Goal: Entertainment & Leisure: Consume media (video, audio)

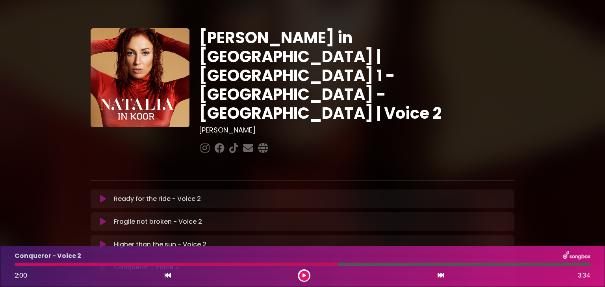
scroll to position [99, 0]
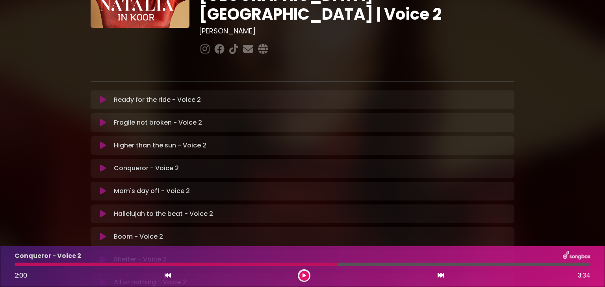
click at [17, 265] on div at bounding box center [177, 265] width 324 height 4
click at [305, 276] on icon at bounding box center [304, 276] width 4 height 5
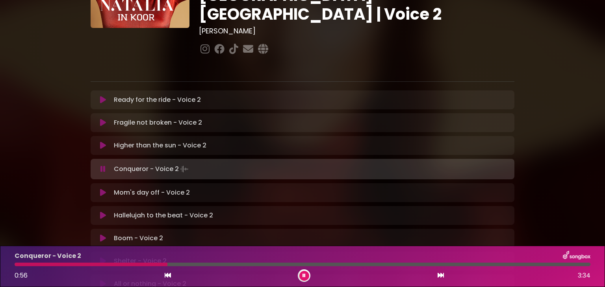
click at [305, 275] on icon at bounding box center [303, 276] width 3 height 5
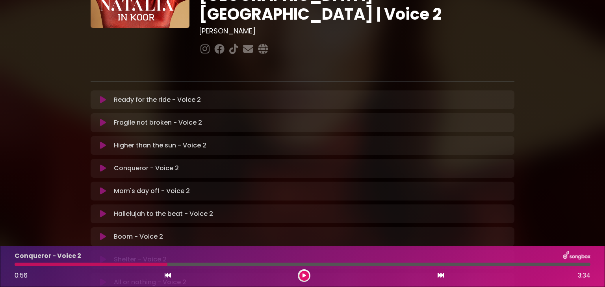
click at [13, 270] on div "0:56 3:34" at bounding box center [302, 276] width 585 height 13
click at [15, 268] on div "Conqueror - Voice 2 0:56 3:34" at bounding box center [302, 266] width 585 height 31
click at [16, 266] on div at bounding box center [91, 265] width 153 height 4
click at [302, 278] on icon at bounding box center [304, 276] width 4 height 5
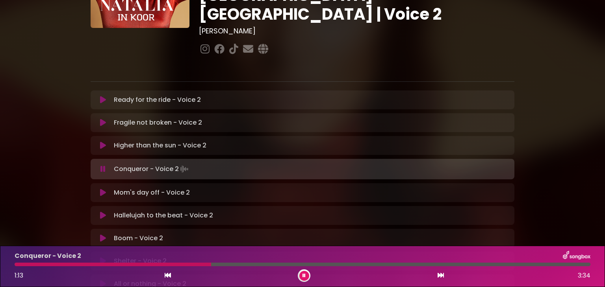
click at [304, 276] on icon at bounding box center [303, 276] width 3 height 5
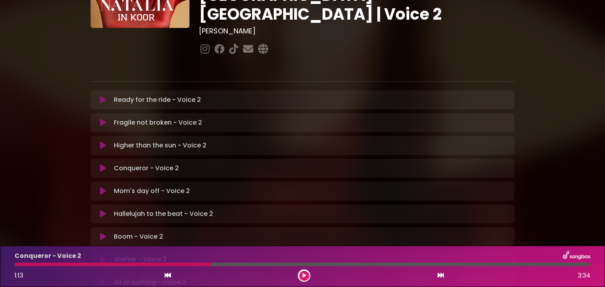
click at [18, 265] on div at bounding box center [113, 265] width 197 height 4
click at [305, 274] on icon at bounding box center [304, 276] width 4 height 5
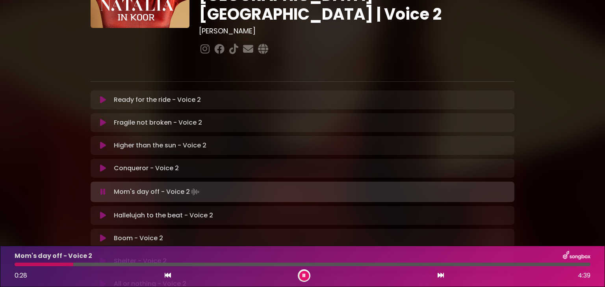
click at [304, 274] on icon at bounding box center [303, 276] width 3 height 5
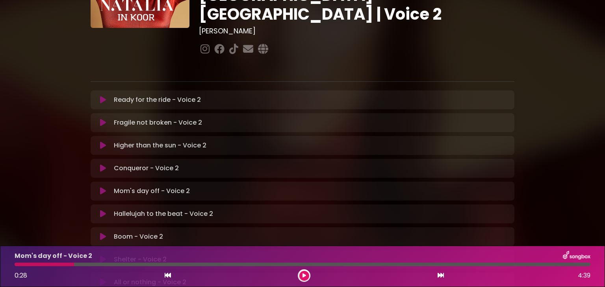
click at [303, 276] on icon at bounding box center [304, 276] width 4 height 5
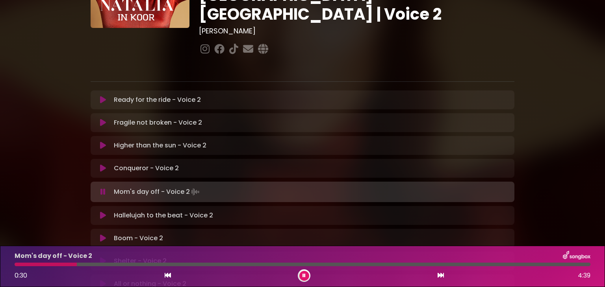
click at [18, 265] on div at bounding box center [46, 265] width 62 height 4
click at [302, 273] on button at bounding box center [304, 276] width 10 height 10
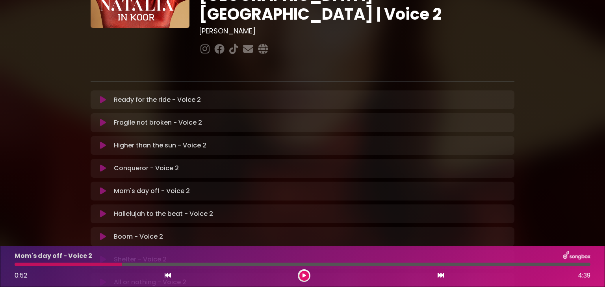
click at [17, 265] on div at bounding box center [68, 265] width 107 height 4
click at [301, 277] on button at bounding box center [304, 276] width 10 height 10
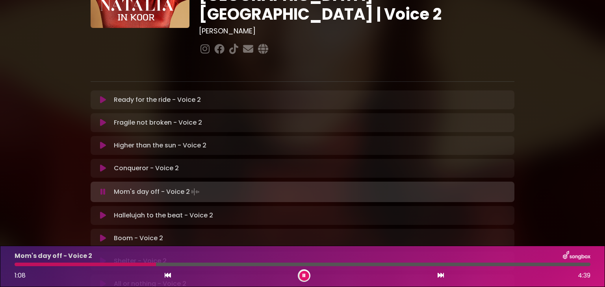
click at [301, 277] on button at bounding box center [304, 276] width 10 height 10
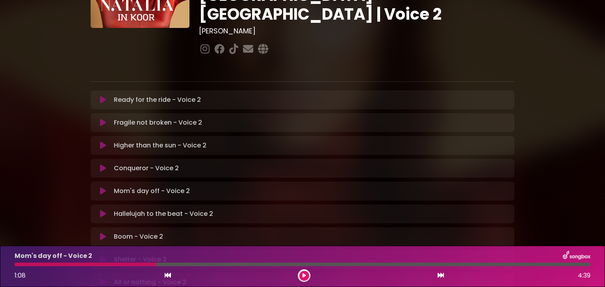
click at [301, 277] on button at bounding box center [304, 276] width 10 height 10
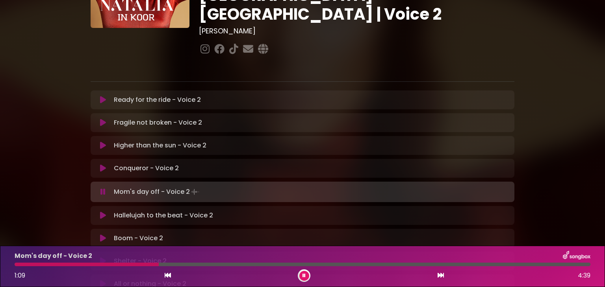
click at [301, 277] on button at bounding box center [304, 276] width 10 height 10
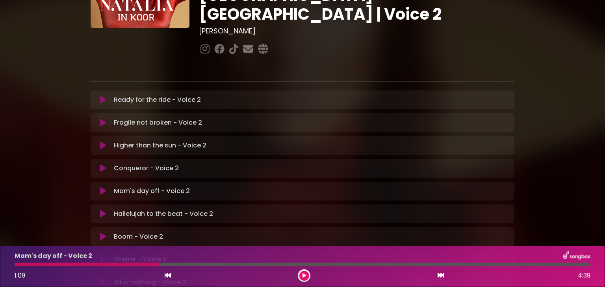
drag, startPoint x: 16, startPoint y: 264, endPoint x: 13, endPoint y: 255, distance: 9.2
click at [13, 255] on div "Mom's day off - Voice 2 1:09 4:39" at bounding box center [302, 266] width 585 height 31
click at [305, 274] on icon at bounding box center [304, 276] width 4 height 5
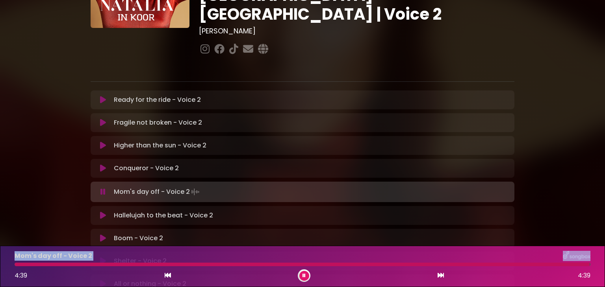
click at [305, 274] on icon at bounding box center [303, 276] width 3 height 5
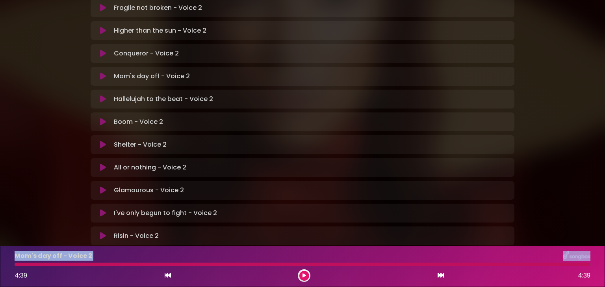
scroll to position [214, 0]
click at [154, 94] on p "Hallelujah to the beat - Voice 2 Loading Track..." at bounding box center [163, 98] width 99 height 9
click at [439, 274] on icon at bounding box center [440, 275] width 6 height 6
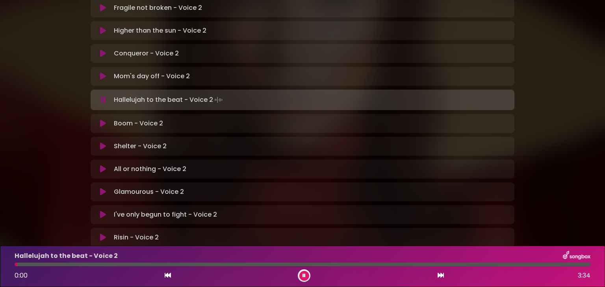
click at [305, 277] on button at bounding box center [304, 276] width 10 height 10
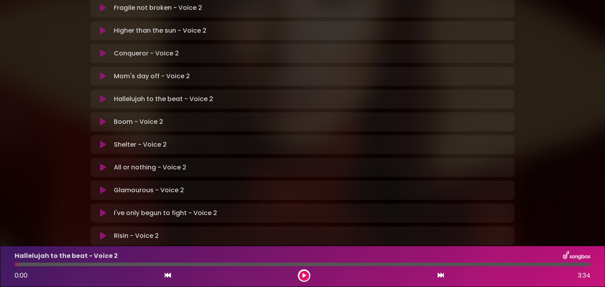
click at [305, 277] on button at bounding box center [304, 276] width 10 height 10
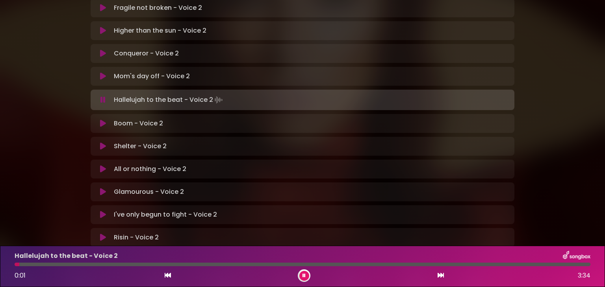
click at [305, 277] on button at bounding box center [304, 276] width 10 height 10
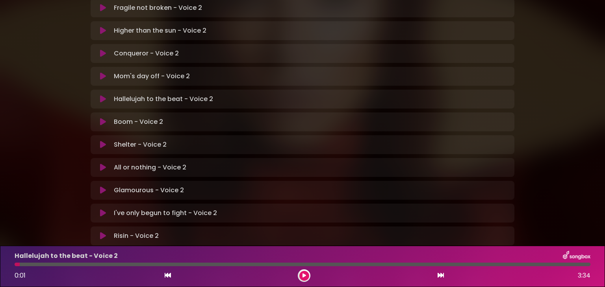
click at [304, 276] on icon at bounding box center [304, 276] width 4 height 5
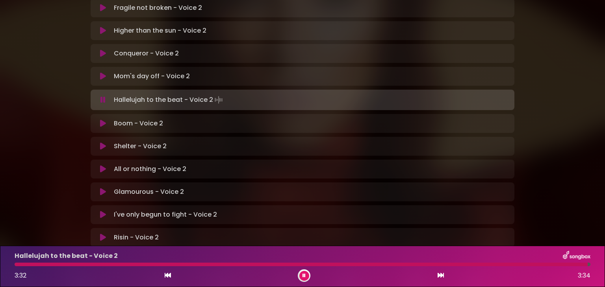
click at [305, 278] on button at bounding box center [304, 276] width 10 height 10
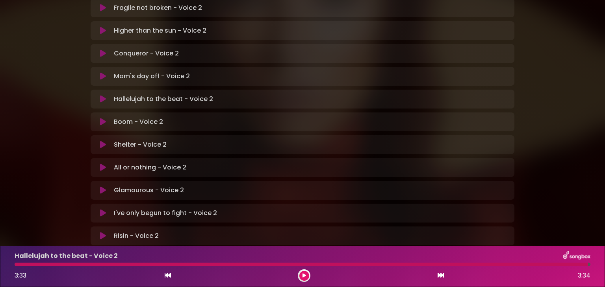
click at [17, 265] on div at bounding box center [301, 265] width 573 height 4
click at [304, 275] on icon at bounding box center [304, 276] width 4 height 5
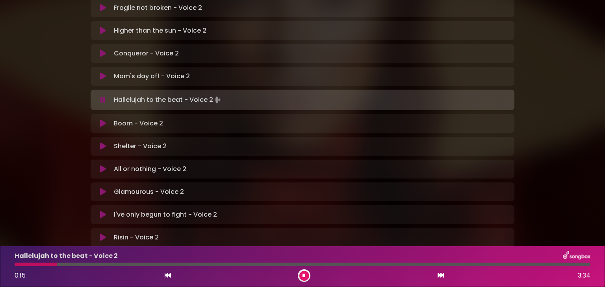
click at [303, 278] on icon at bounding box center [303, 276] width 3 height 5
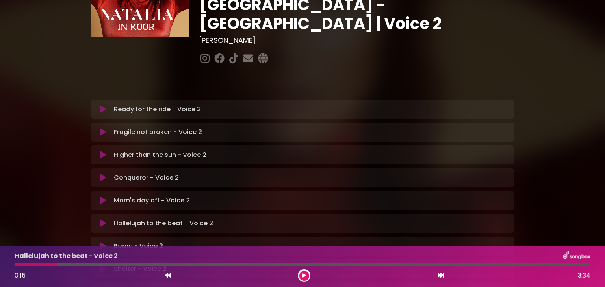
scroll to position [26, 0]
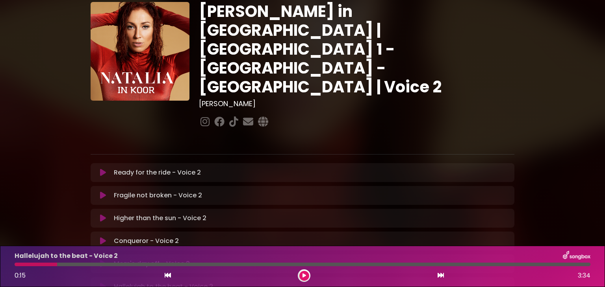
click at [300, 279] on button at bounding box center [304, 276] width 10 height 10
click at [299, 273] on button at bounding box center [304, 276] width 10 height 10
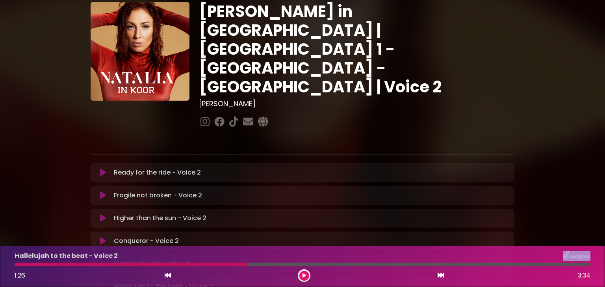
drag, startPoint x: 209, startPoint y: 258, endPoint x: 19, endPoint y: 266, distance: 190.3
click at [19, 266] on div "Hallelujah to the beat - Voice 2 1:26 3:34" at bounding box center [302, 266] width 585 height 31
click at [18, 265] on div at bounding box center [131, 265] width 233 height 4
click at [304, 272] on button at bounding box center [304, 276] width 10 height 10
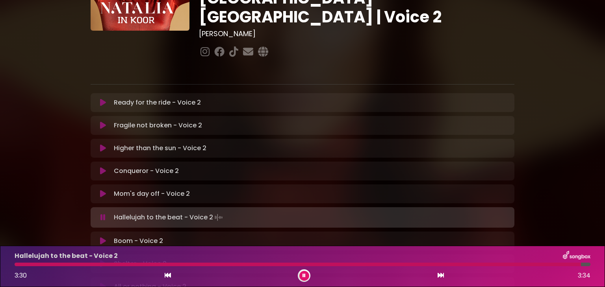
scroll to position [130, 0]
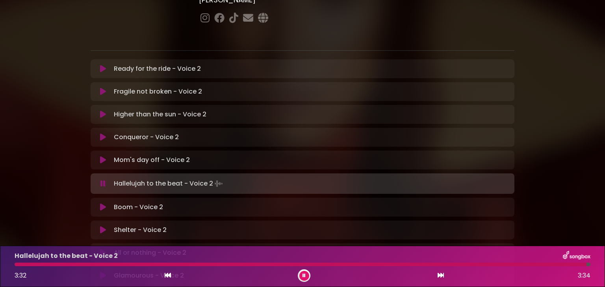
click at [304, 279] on button at bounding box center [304, 276] width 10 height 10
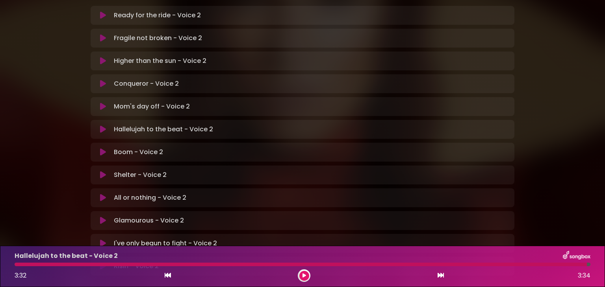
scroll to position [184, 0]
click at [118, 147] on p "Boom - Voice 2 Loading Track..." at bounding box center [138, 151] width 49 height 9
click at [438, 273] on icon at bounding box center [440, 275] width 6 height 6
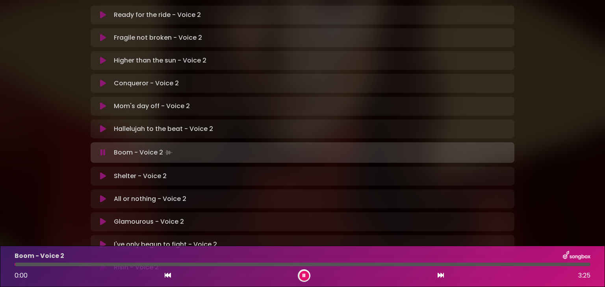
click at [302, 276] on icon at bounding box center [303, 276] width 3 height 5
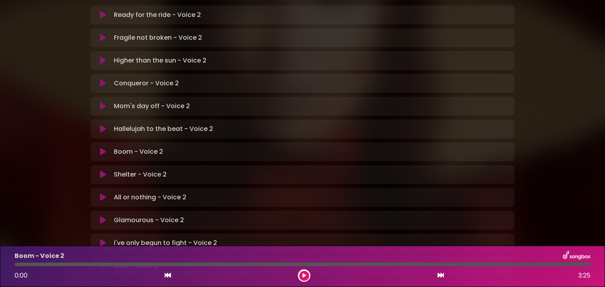
click at [302, 276] on icon at bounding box center [304, 276] width 4 height 5
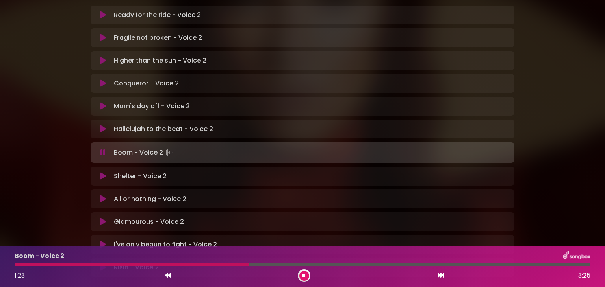
click at [302, 276] on icon at bounding box center [303, 276] width 3 height 5
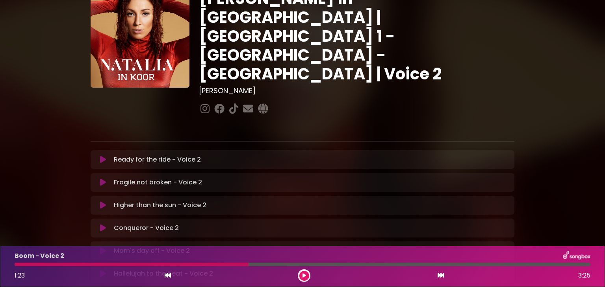
scroll to position [39, 0]
click at [148, 155] on p "Ready for the ride - Voice 2 Loading Track..." at bounding box center [157, 159] width 87 height 9
click at [168, 275] on icon at bounding box center [168, 275] width 6 height 6
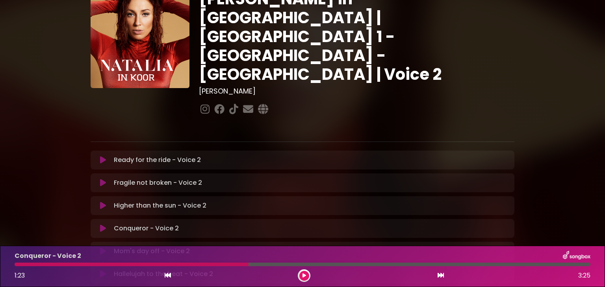
click at [168, 275] on icon at bounding box center [168, 275] width 6 height 6
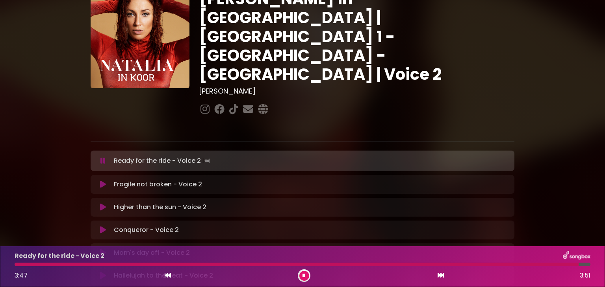
click at [305, 281] on div at bounding box center [304, 276] width 13 height 13
click at [305, 279] on button at bounding box center [304, 276] width 10 height 10
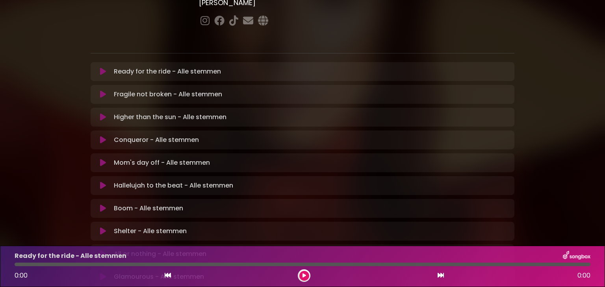
scroll to position [128, 0]
click at [188, 158] on p "Mom's day off - Alle stemmen Loading Track..." at bounding box center [162, 162] width 96 height 9
click at [104, 159] on icon at bounding box center [103, 163] width 6 height 8
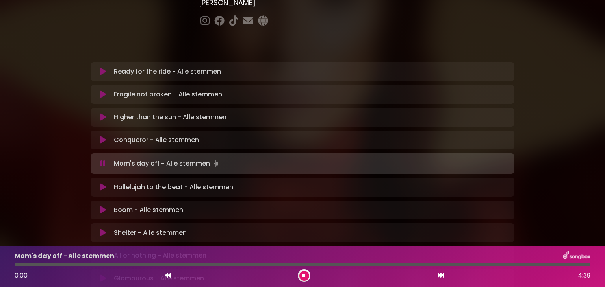
click at [302, 278] on button at bounding box center [304, 276] width 10 height 10
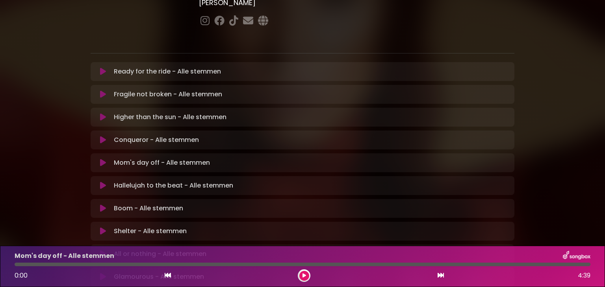
click at [303, 276] on icon at bounding box center [304, 276] width 4 height 5
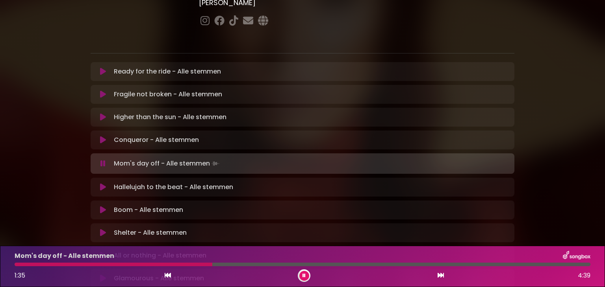
click at [300, 275] on button at bounding box center [304, 276] width 10 height 10
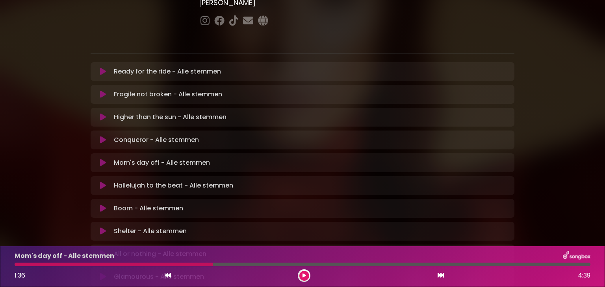
click at [189, 67] on p "Ready for the ride - Alle stemmen Loading Track..." at bounding box center [167, 71] width 107 height 9
click at [17, 265] on div at bounding box center [114, 265] width 198 height 4
click at [131, 67] on p "Ready for the ride - Alle stemmen Loading Track..." at bounding box center [167, 71] width 107 height 9
click at [304, 278] on icon at bounding box center [304, 276] width 4 height 5
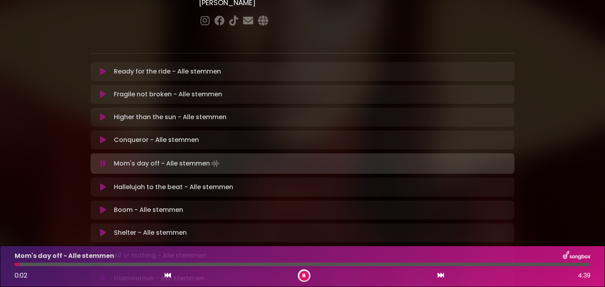
click at [146, 67] on p "Ready for the ride - Alle stemmen Loading Track..." at bounding box center [167, 71] width 107 height 9
click at [101, 68] on icon at bounding box center [103, 72] width 6 height 8
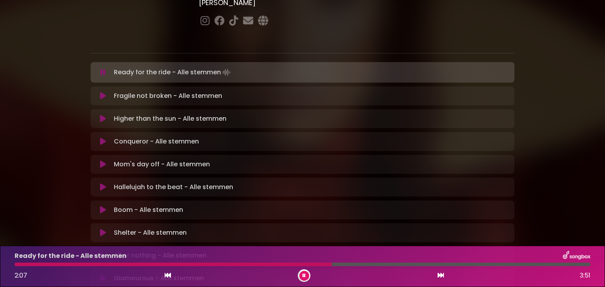
click at [305, 279] on button at bounding box center [304, 276] width 10 height 10
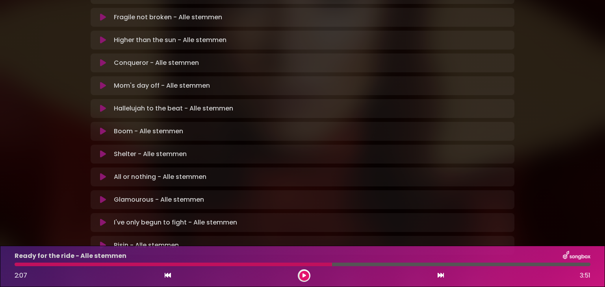
scroll to position [204, 0]
click at [304, 274] on icon at bounding box center [304, 276] width 4 height 5
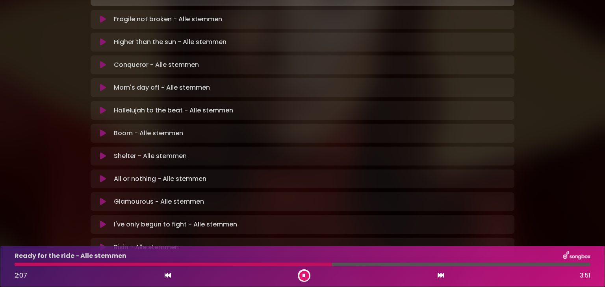
scroll to position [206, 0]
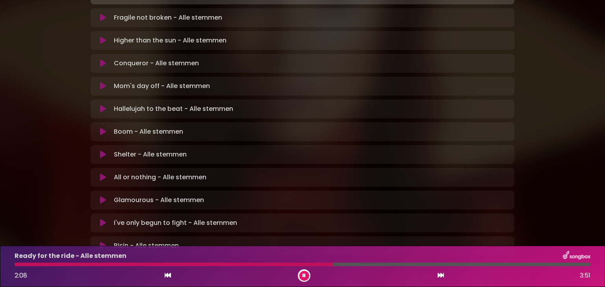
click at [441, 276] on icon at bounding box center [440, 275] width 6 height 6
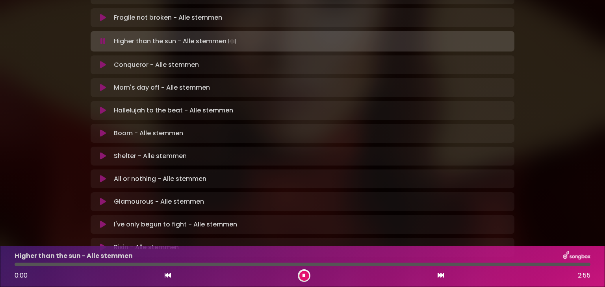
click at [441, 276] on icon at bounding box center [440, 275] width 6 height 6
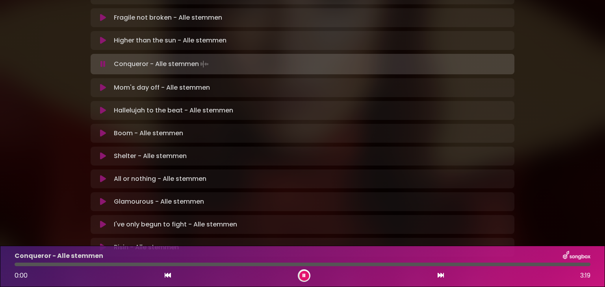
click at [441, 276] on icon at bounding box center [440, 275] width 6 height 6
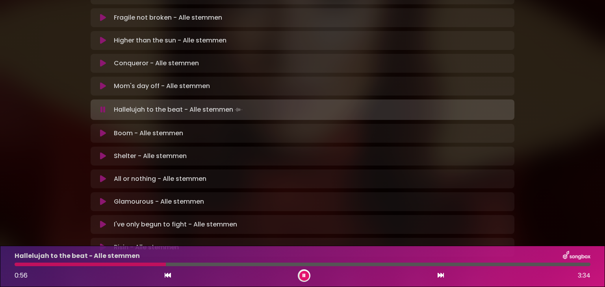
click at [307, 272] on button at bounding box center [304, 276] width 10 height 10
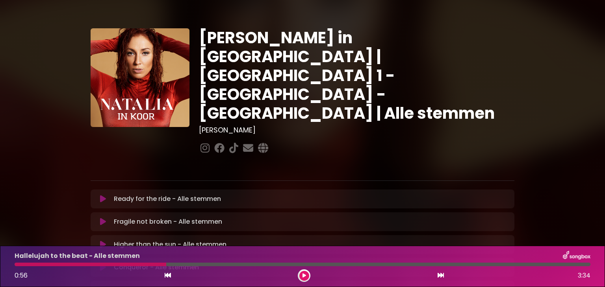
scroll to position [204, 0]
